Goal: Information Seeking & Learning: Learn about a topic

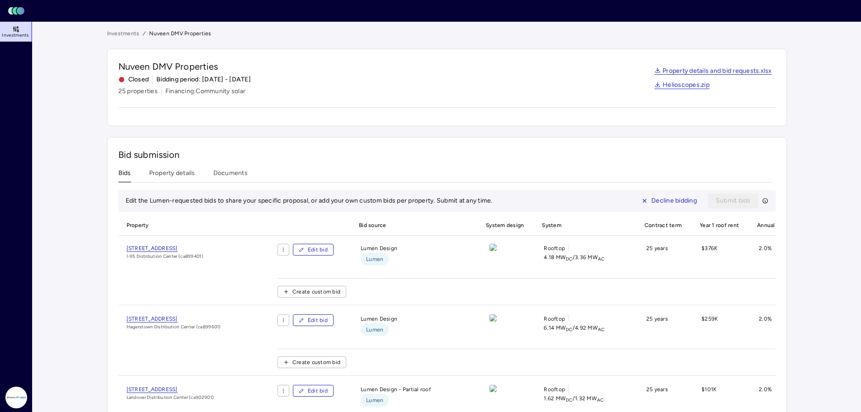
click at [125, 33] on link "Investments" at bounding box center [123, 33] width 33 height 9
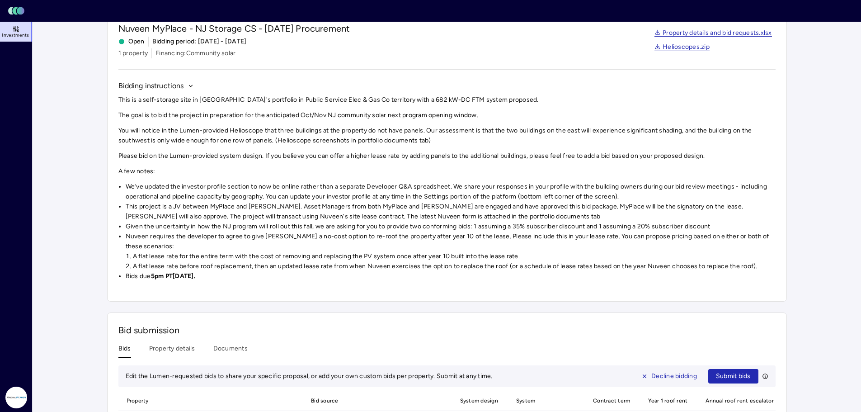
scroll to position [165, 0]
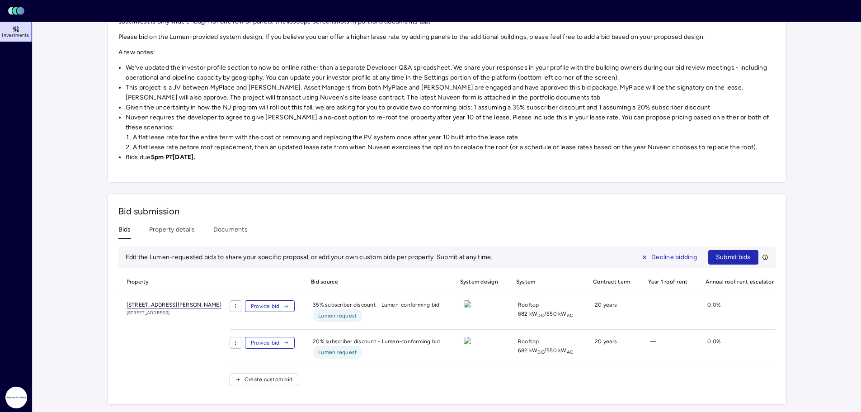
click at [221, 301] on span "[STREET_ADDRESS][PERSON_NAME]" at bounding box center [174, 304] width 95 height 7
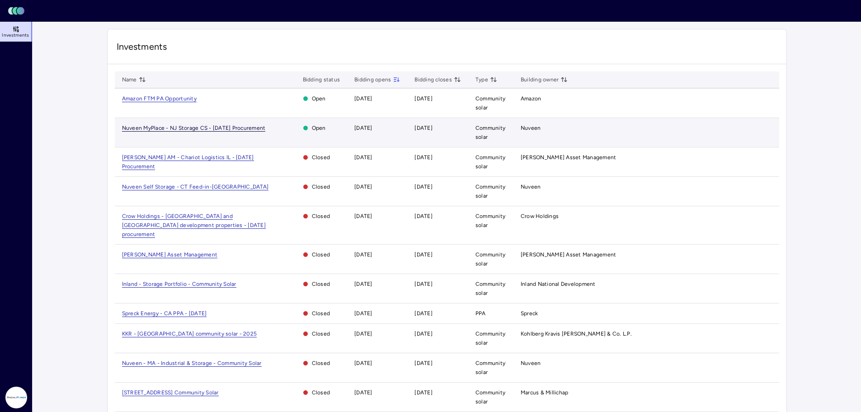
click at [166, 131] on span "Nuveen MyPlace - NJ Storage CS - [DATE] Procurement" at bounding box center [194, 128] width 144 height 7
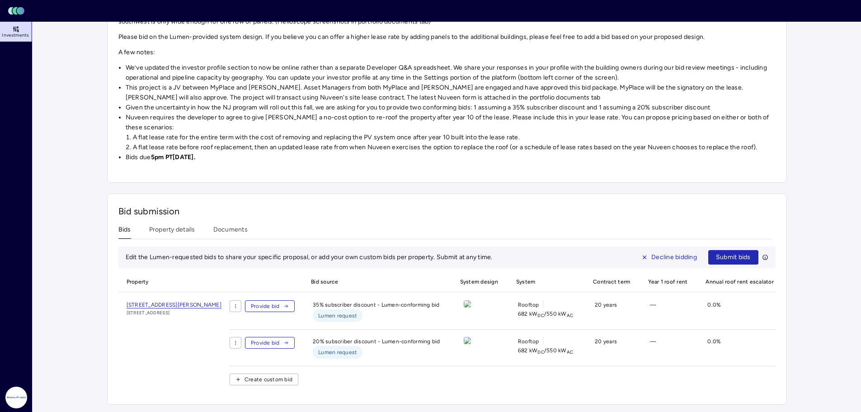
scroll to position [165, 0]
click at [471, 302] on img at bounding box center [467, 303] width 7 height 7
click at [215, 301] on span "[STREET_ADDRESS][PERSON_NAME]" at bounding box center [174, 304] width 95 height 7
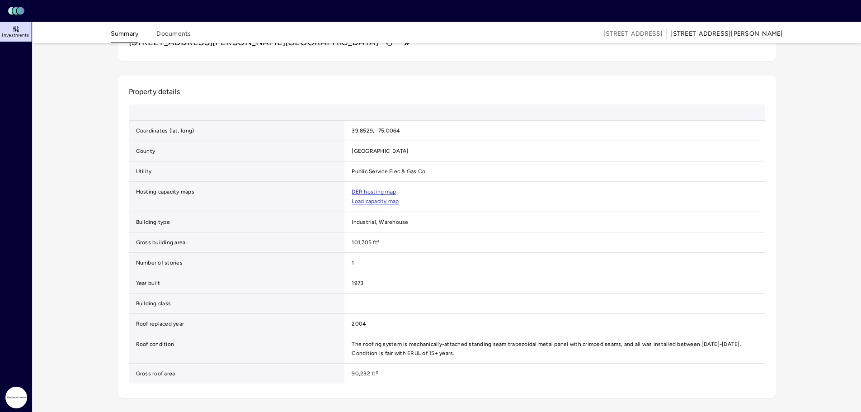
scroll to position [271, 0]
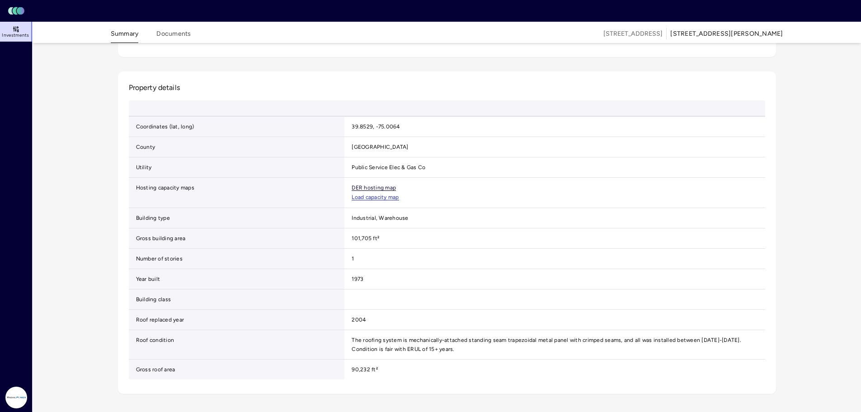
click at [383, 191] on link "DER hosting map" at bounding box center [374, 188] width 44 height 6
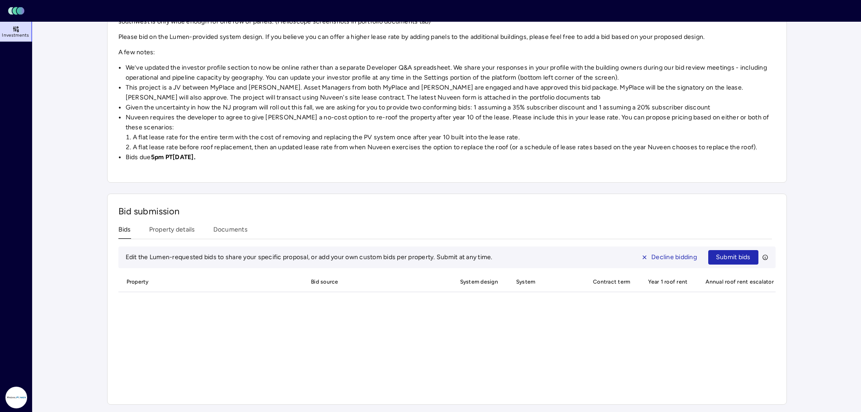
scroll to position [165, 0]
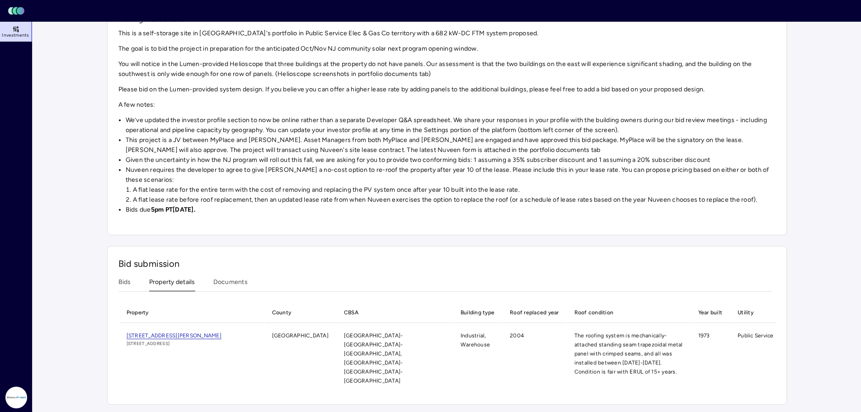
scroll to position [102, 0]
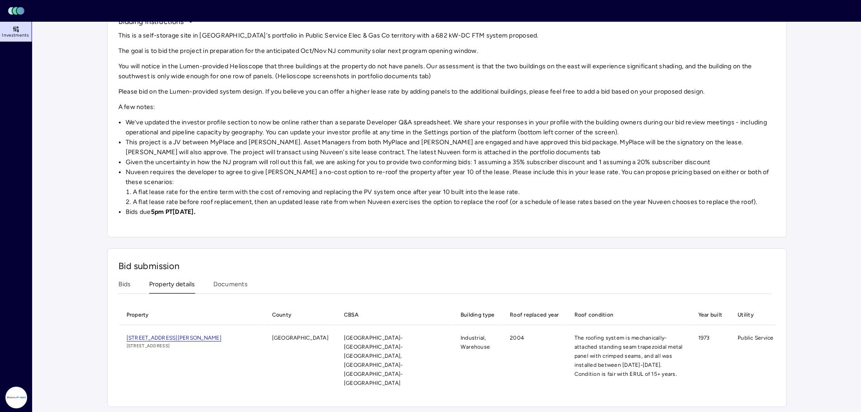
click at [179, 223] on div "Investments Nuveen MyPlace - NJ Storage CS - July 2025 Procurement Nuveen MyPla…" at bounding box center [447, 167] width 680 height 480
click at [123, 282] on button "Bids" at bounding box center [124, 286] width 13 height 14
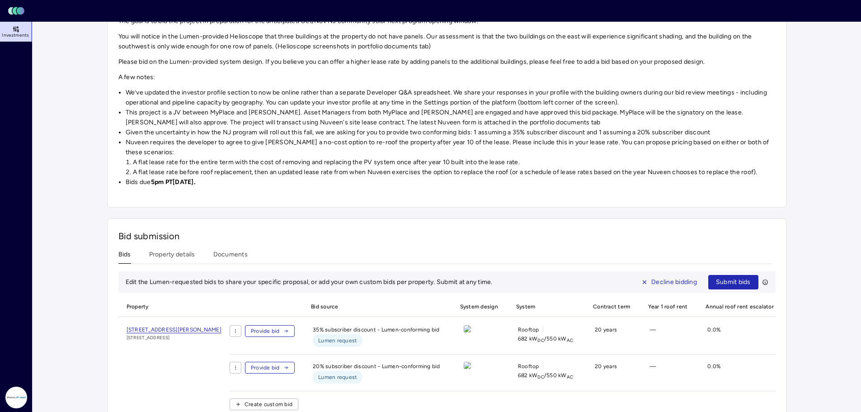
scroll to position [165, 0]
